Goal: Task Accomplishment & Management: Complete application form

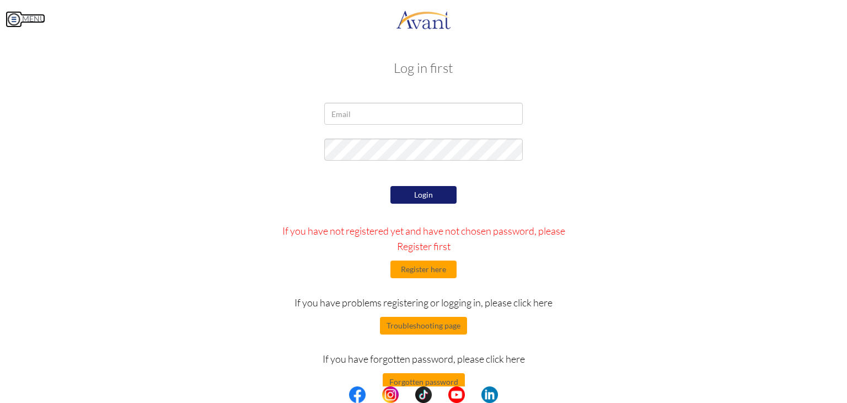
click at [13, 18] on img at bounding box center [14, 19] width 17 height 17
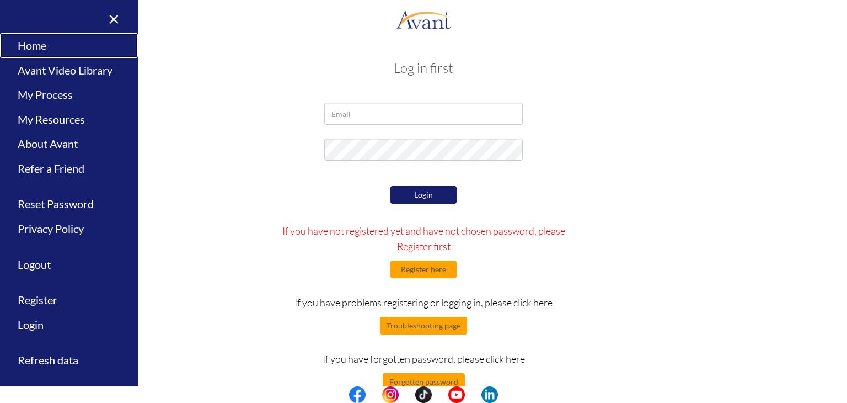
click at [26, 44] on link "Home" at bounding box center [69, 45] width 138 height 25
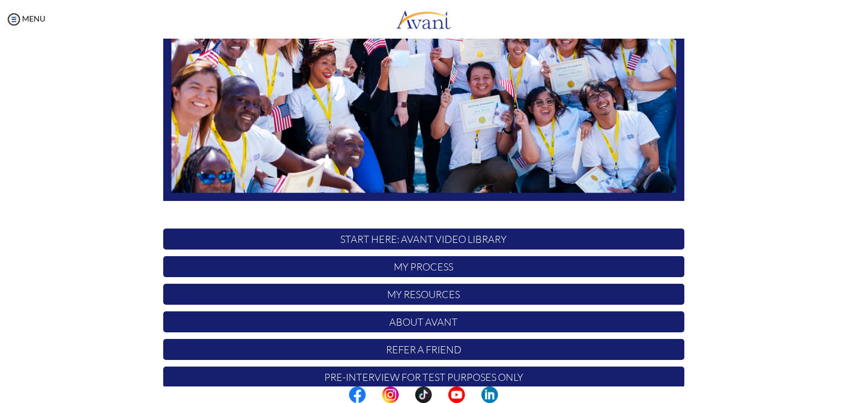
scroll to position [210, 0]
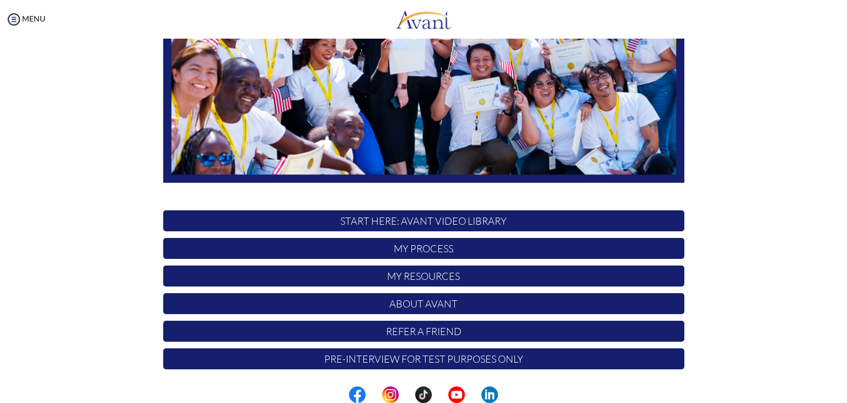
click at [394, 250] on p "My Process" at bounding box center [423, 248] width 521 height 21
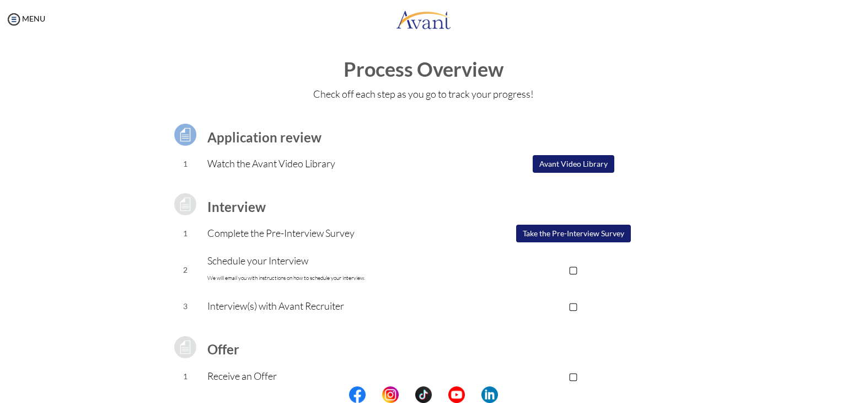
scroll to position [0, 0]
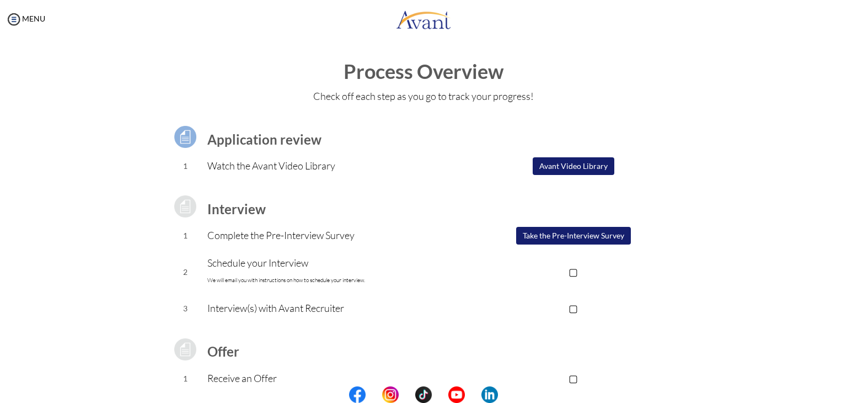
click at [578, 236] on button "Take the Pre-Interview Survey" at bounding box center [573, 236] width 115 height 18
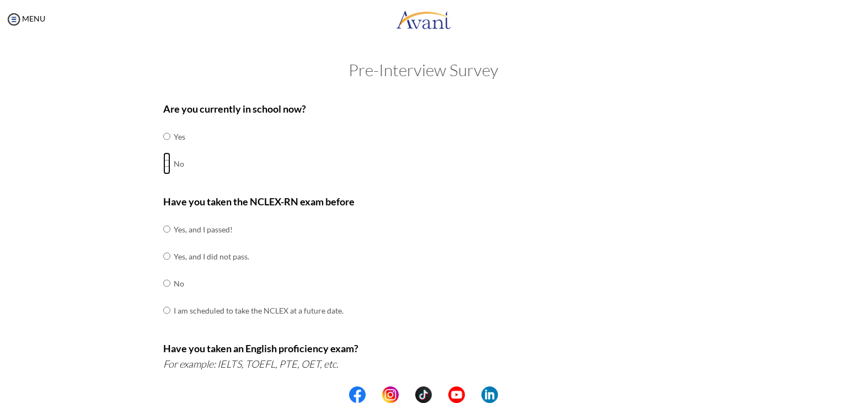
click at [164, 163] on input "radio" at bounding box center [166, 163] width 7 height 22
radio input "true"
click at [164, 282] on input "radio" at bounding box center [166, 283] width 7 height 22
radio input "true"
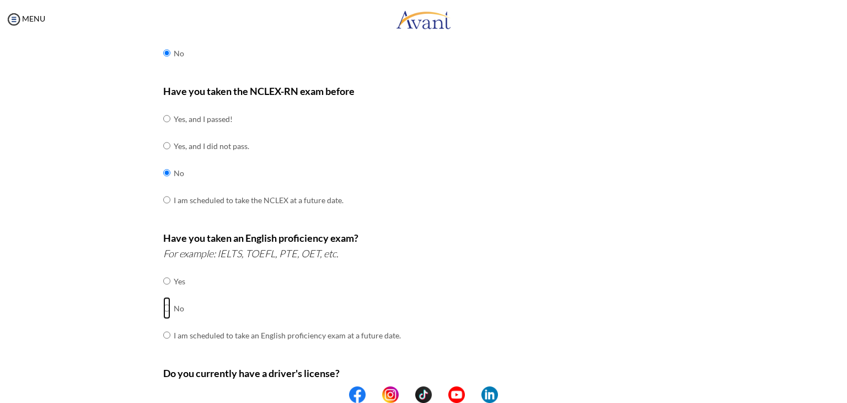
click at [163, 304] on input "radio" at bounding box center [166, 308] width 7 height 22
radio input "true"
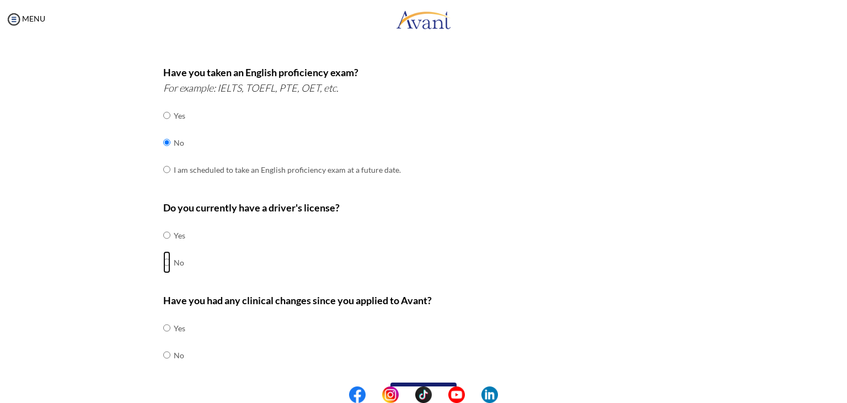
click at [164, 257] on input "radio" at bounding box center [166, 262] width 7 height 22
radio input "true"
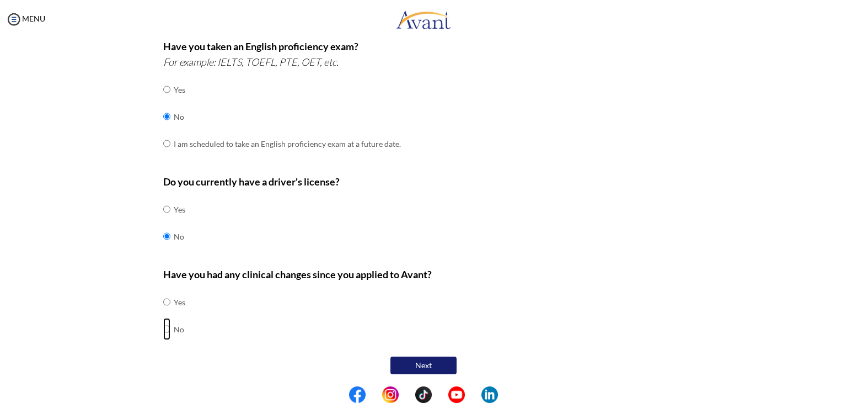
click at [163, 328] on input "radio" at bounding box center [166, 329] width 7 height 22
radio input "true"
click at [397, 364] on button "Next" at bounding box center [424, 365] width 66 height 18
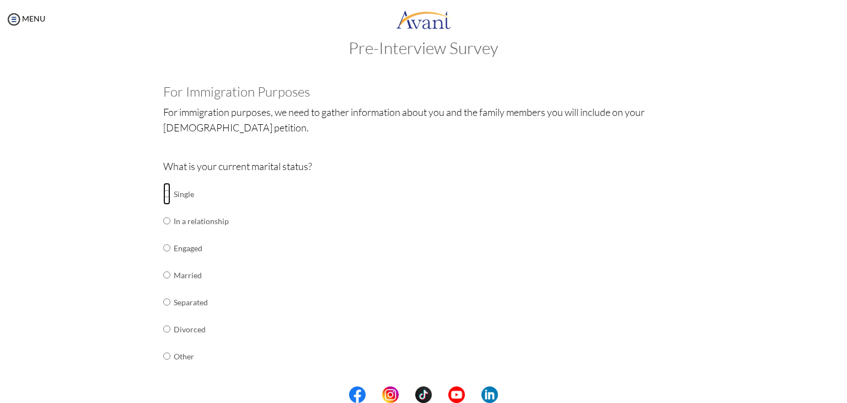
click at [163, 190] on input "radio" at bounding box center [166, 194] width 7 height 22
radio input "true"
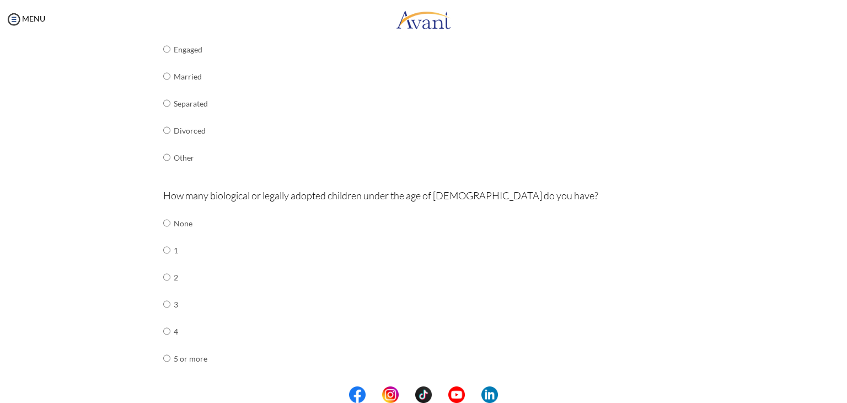
scroll to position [243, 0]
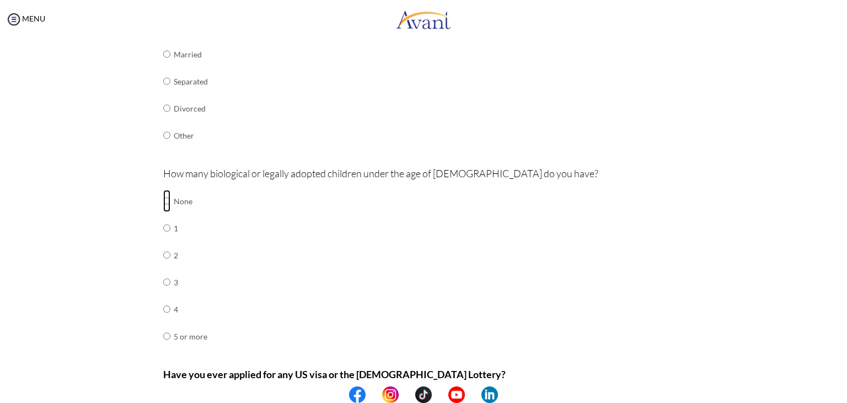
click at [163, 199] on input "radio" at bounding box center [166, 201] width 7 height 22
radio input "true"
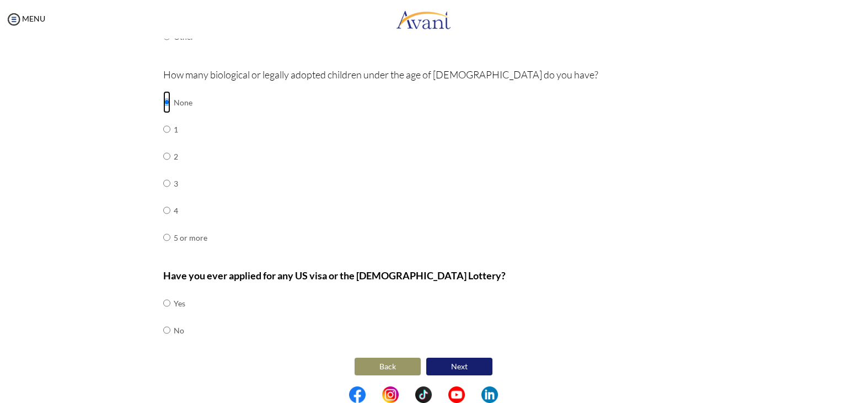
scroll to position [343, 0]
click at [163, 328] on input "radio" at bounding box center [166, 329] width 7 height 22
radio input "true"
click at [441, 365] on button "Next" at bounding box center [459, 365] width 66 height 18
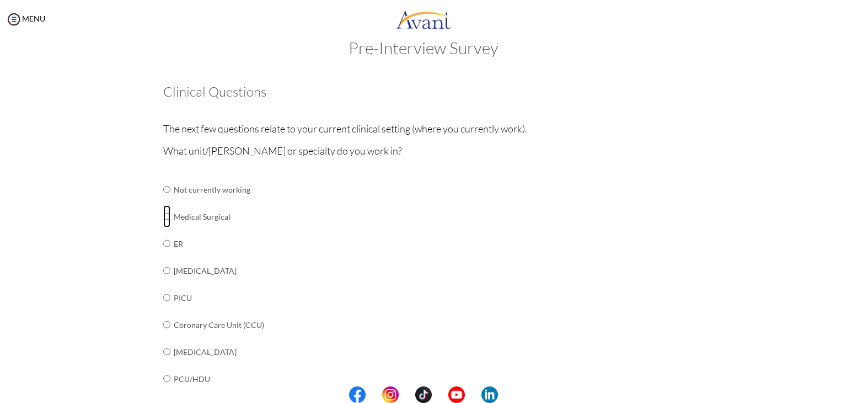
click at [164, 216] on input "radio" at bounding box center [166, 216] width 7 height 22
radio input "true"
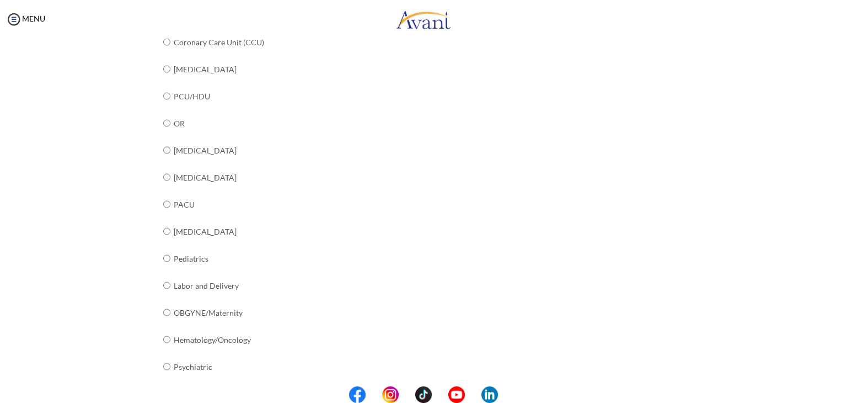
scroll to position [396, 0]
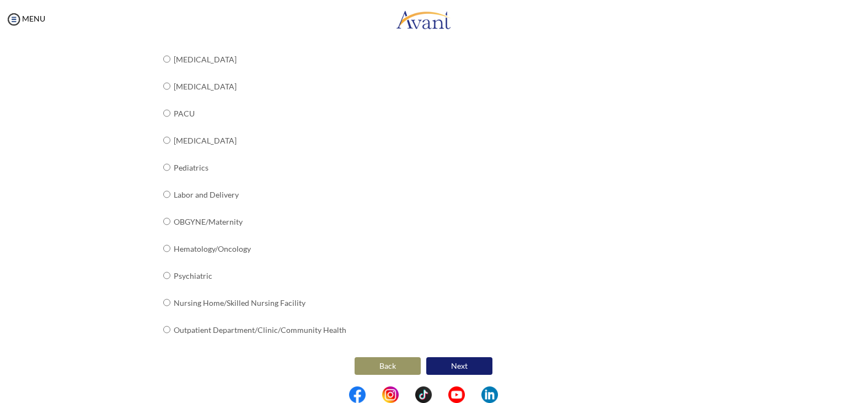
click at [444, 361] on button "Next" at bounding box center [459, 366] width 66 height 18
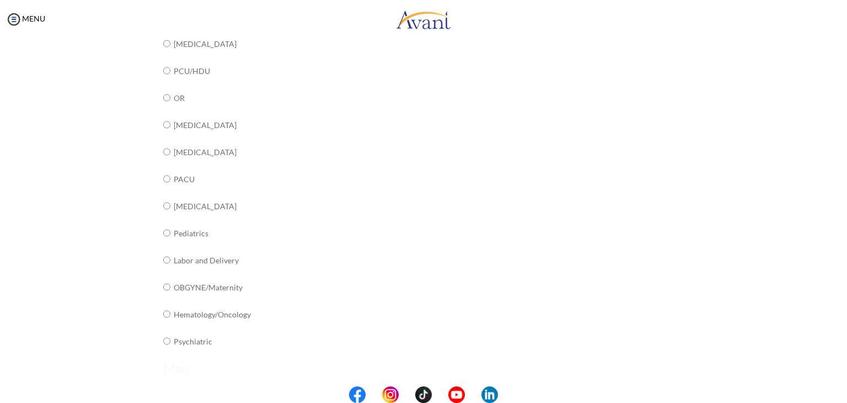
scroll to position [22, 0]
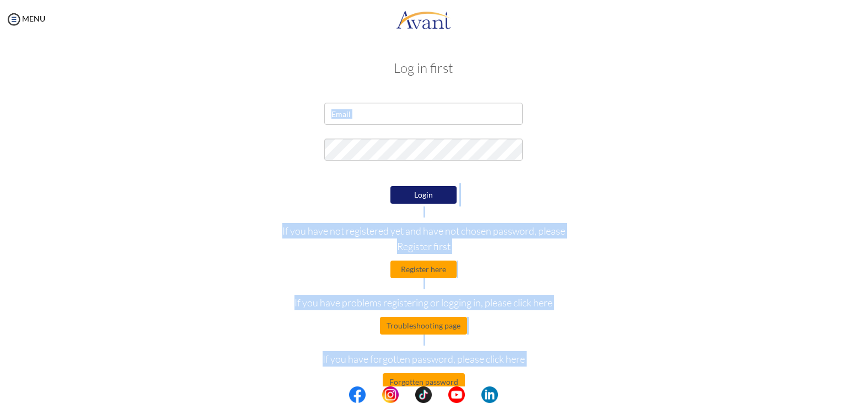
drag, startPoint x: 157, startPoint y: 131, endPoint x: 0, endPoint y: 126, distance: 156.7
click at [17, 19] on img at bounding box center [14, 19] width 17 height 17
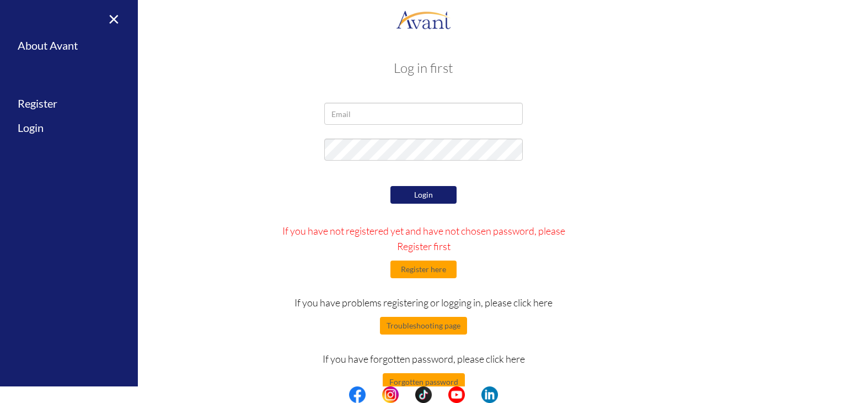
click at [270, 85] on div "Log in first Login If you have not registered yet and have not chosen password,…" at bounding box center [423, 224] width 645 height 349
